Goal: Navigation & Orientation: Find specific page/section

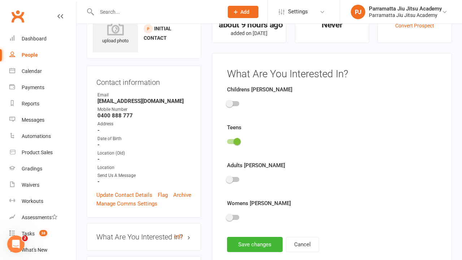
scroll to position [50, 0]
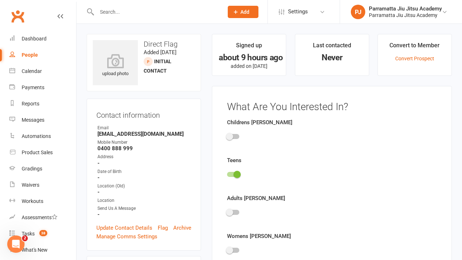
scroll to position [50, 0]
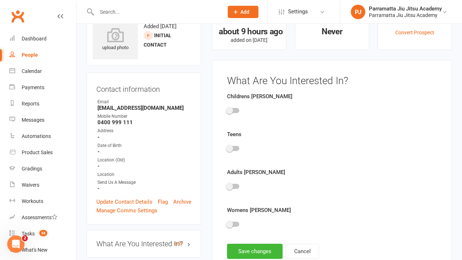
scroll to position [50, 0]
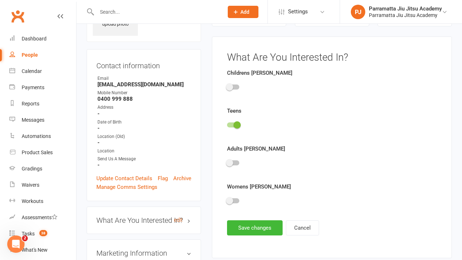
scroll to position [50, 0]
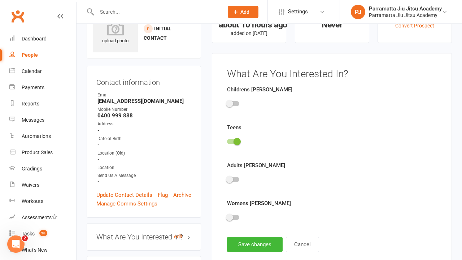
scroll to position [50, 0]
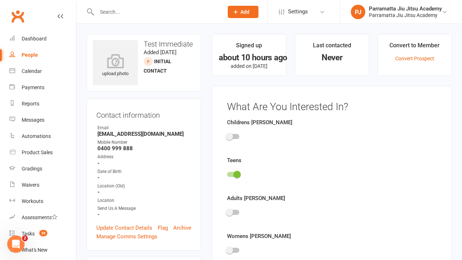
scroll to position [50, 0]
